Goal: Navigation & Orientation: Find specific page/section

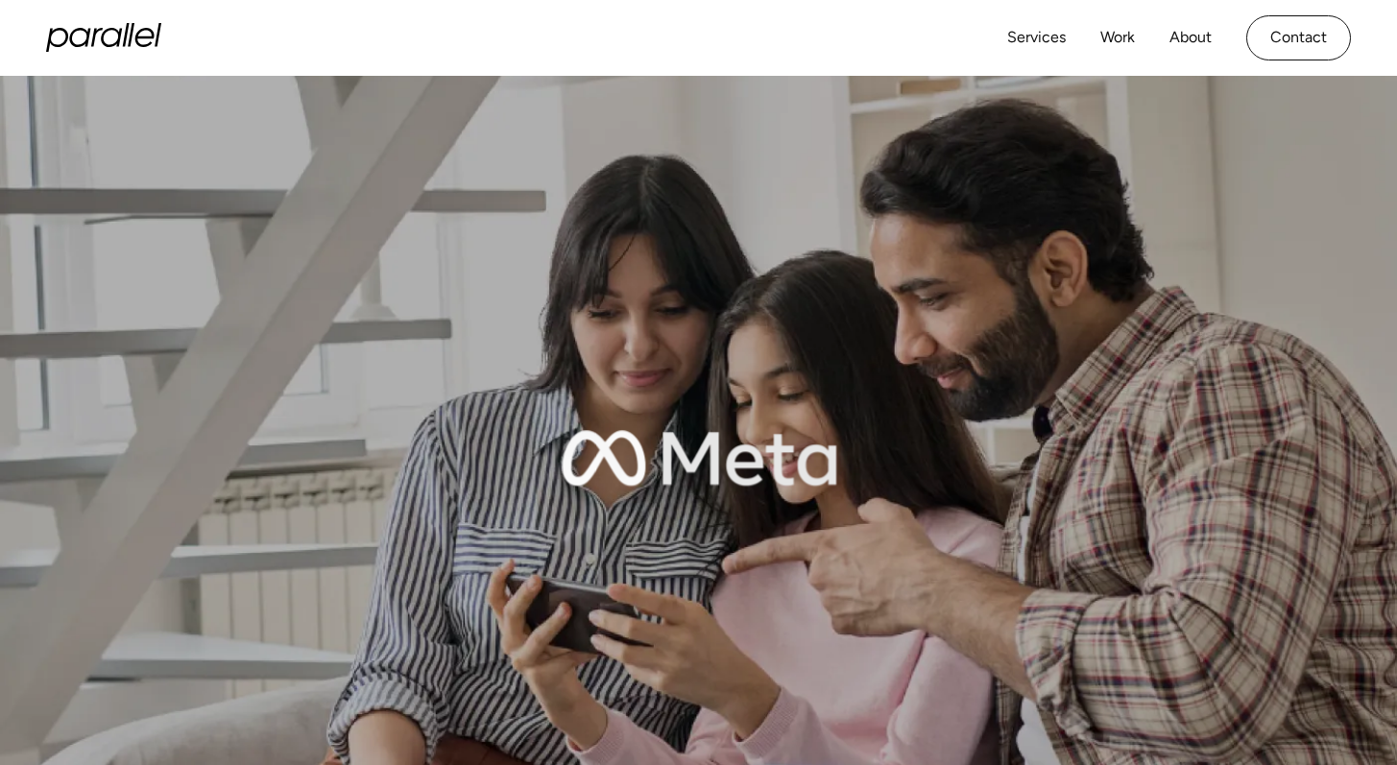
click at [133, 41] on icon "home" at bounding box center [103, 37] width 115 height 29
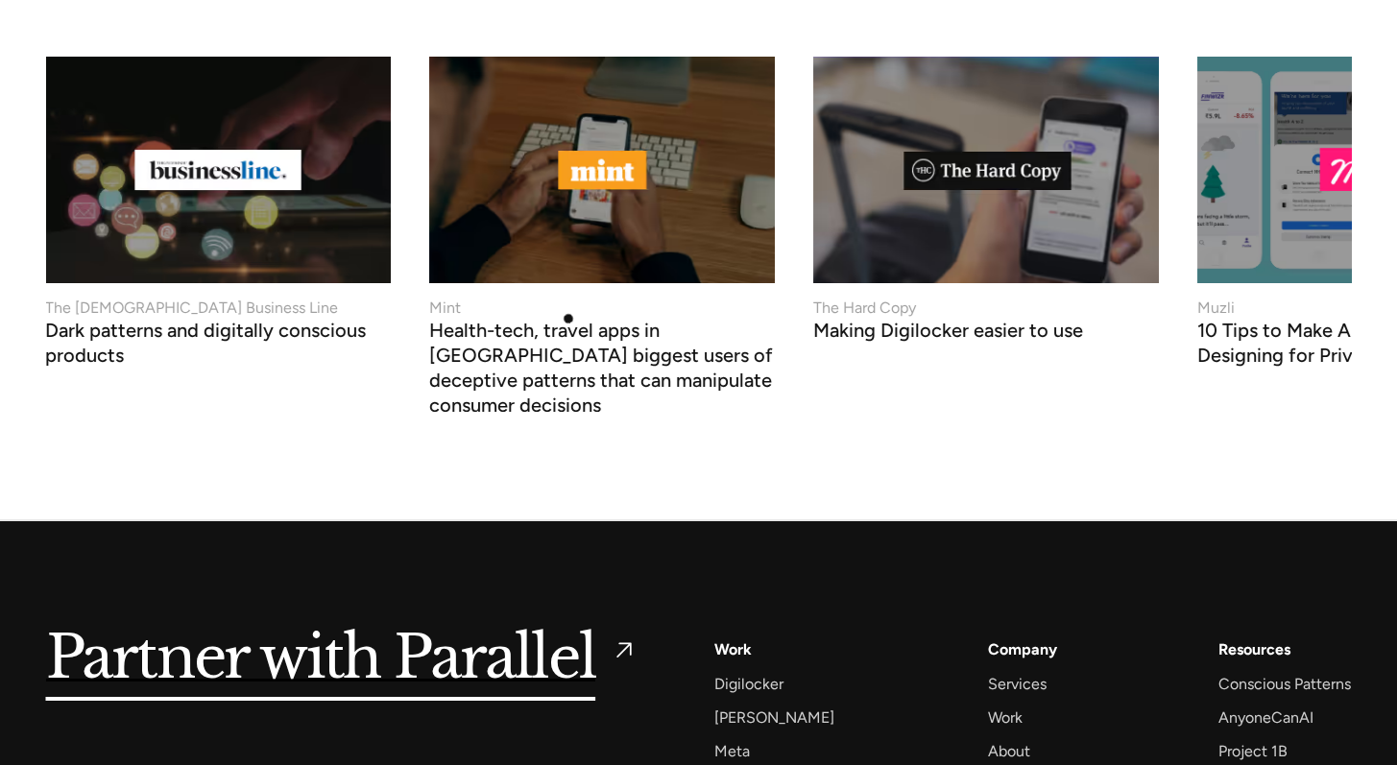
scroll to position [7758, 0]
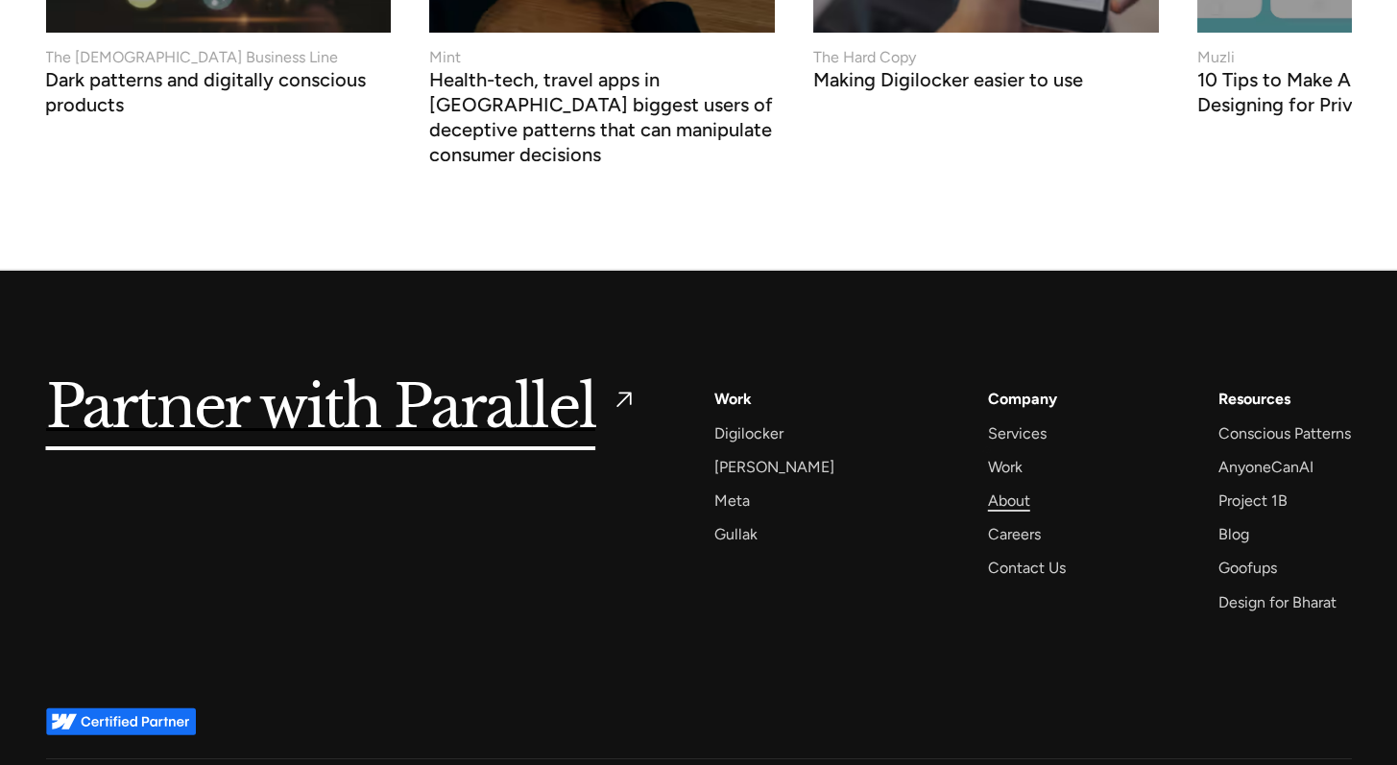
click at [988, 488] on div "About" at bounding box center [1009, 501] width 42 height 26
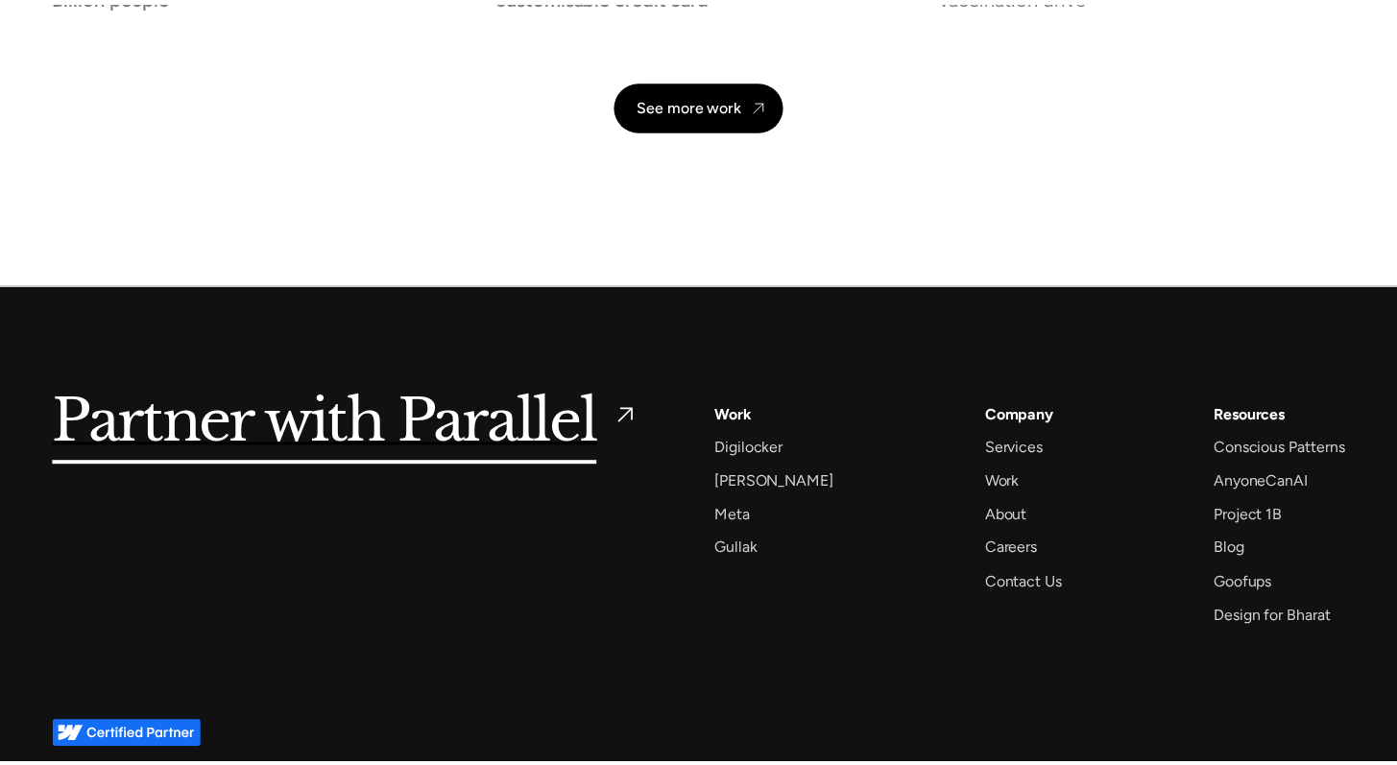
scroll to position [4499, 0]
